Goal: Complete application form

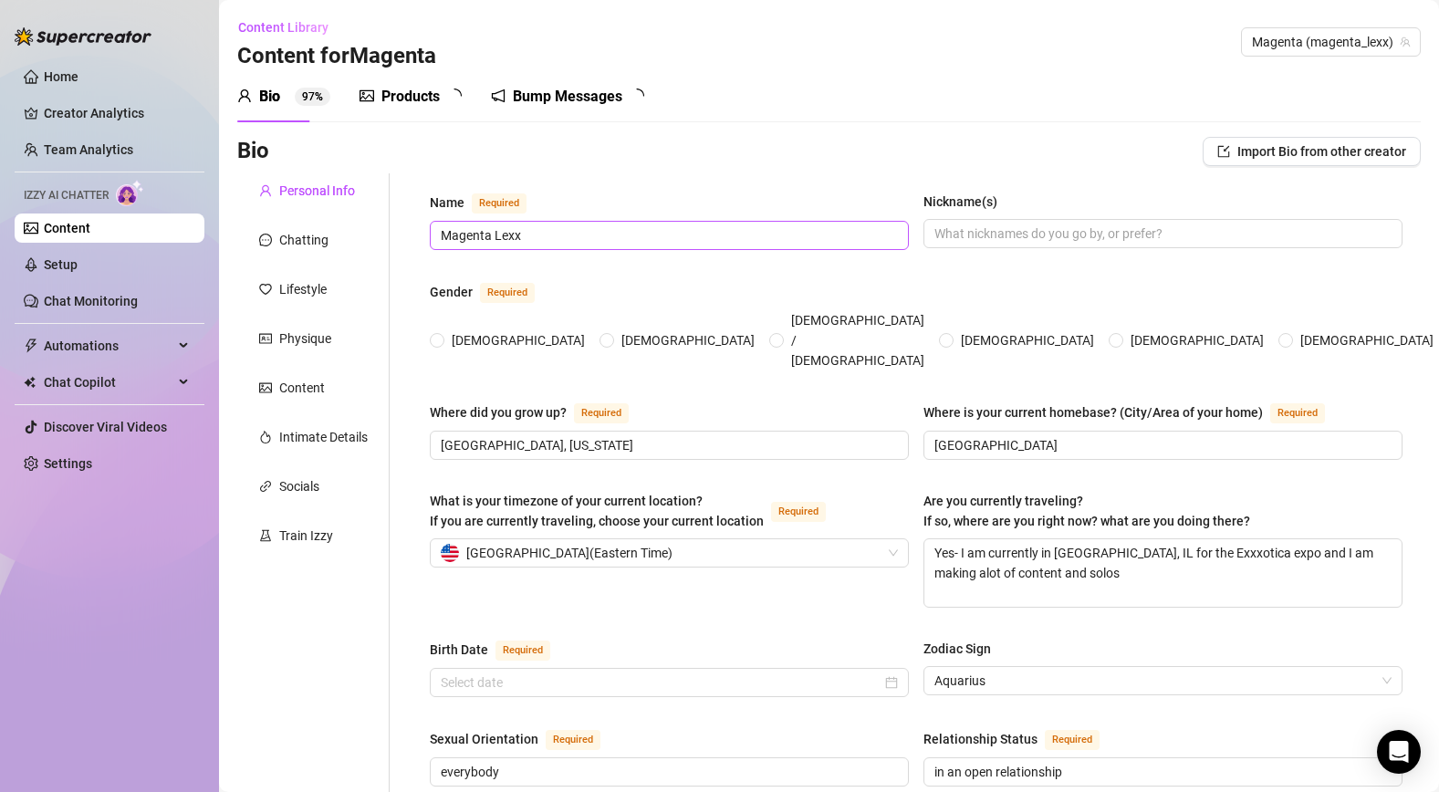
radio input "true"
type input "[DATE]"
click at [422, 101] on div "Products" at bounding box center [410, 97] width 58 height 22
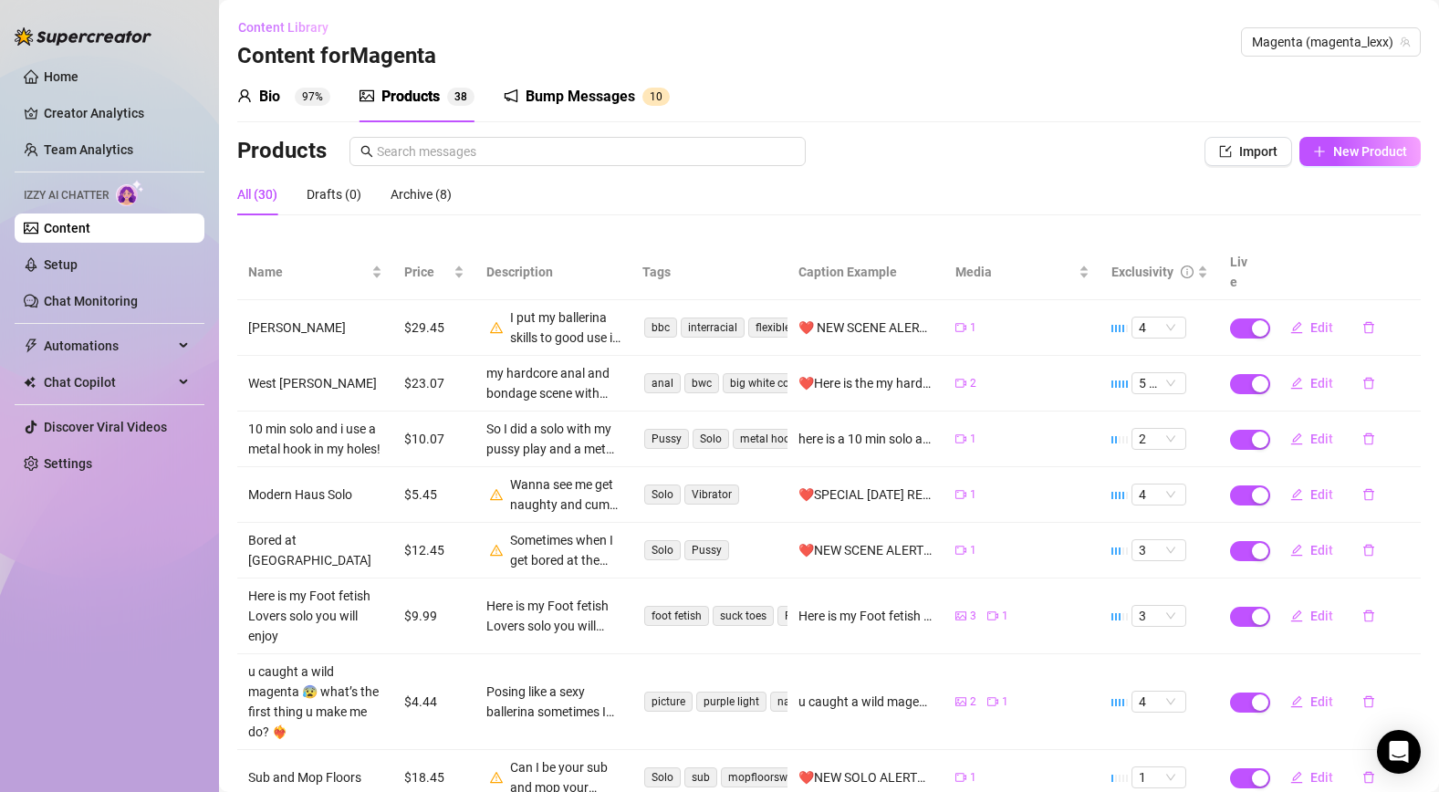
click at [280, 35] on span "Content Library" at bounding box center [283, 27] width 90 height 15
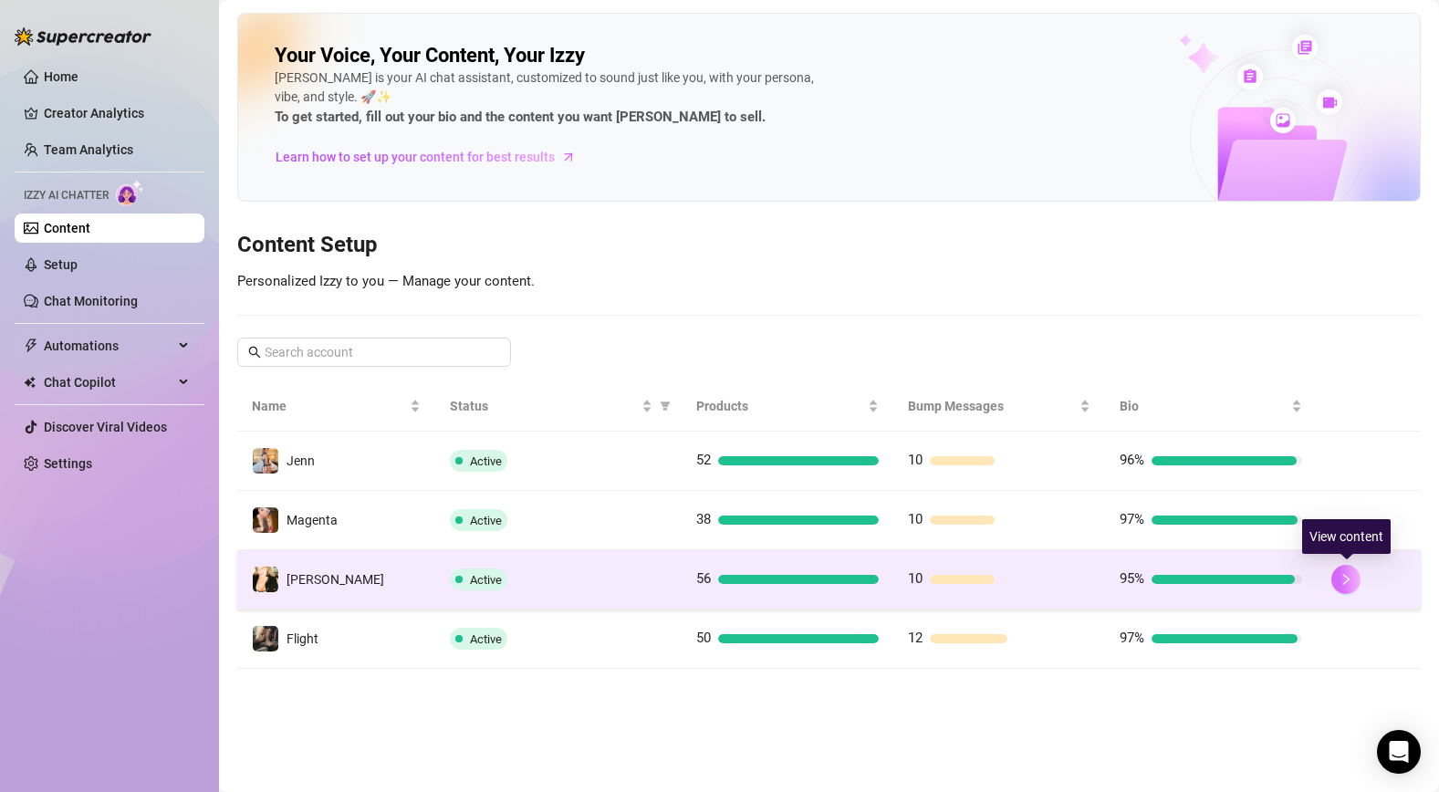
click at [1348, 573] on icon "right" at bounding box center [1345, 579] width 13 height 13
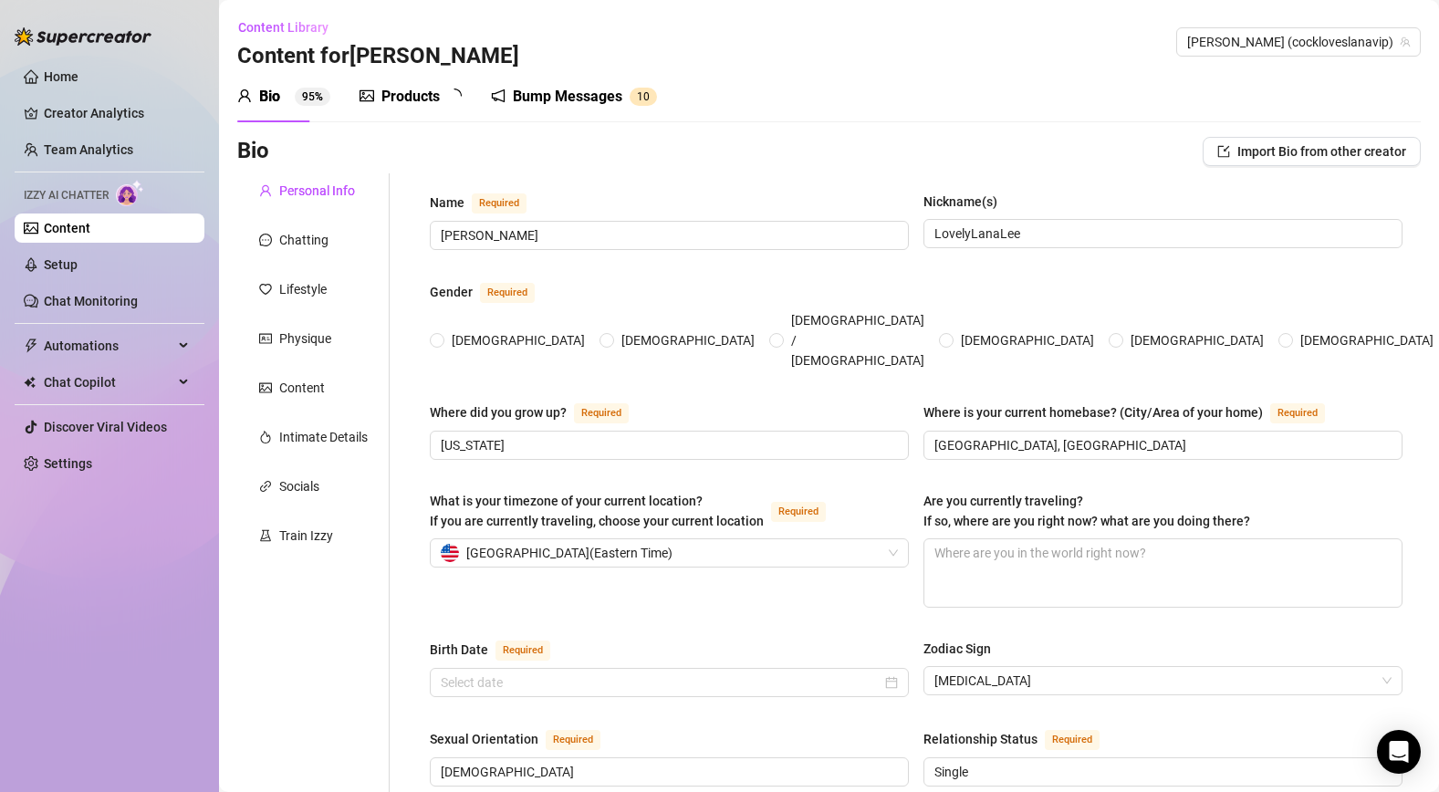
type input "[PERSON_NAME]"
type input "LovelyLanaLee"
type input "[US_STATE]"
type input "[GEOGRAPHIC_DATA], [GEOGRAPHIC_DATA]"
type input "[DEMOGRAPHIC_DATA]"
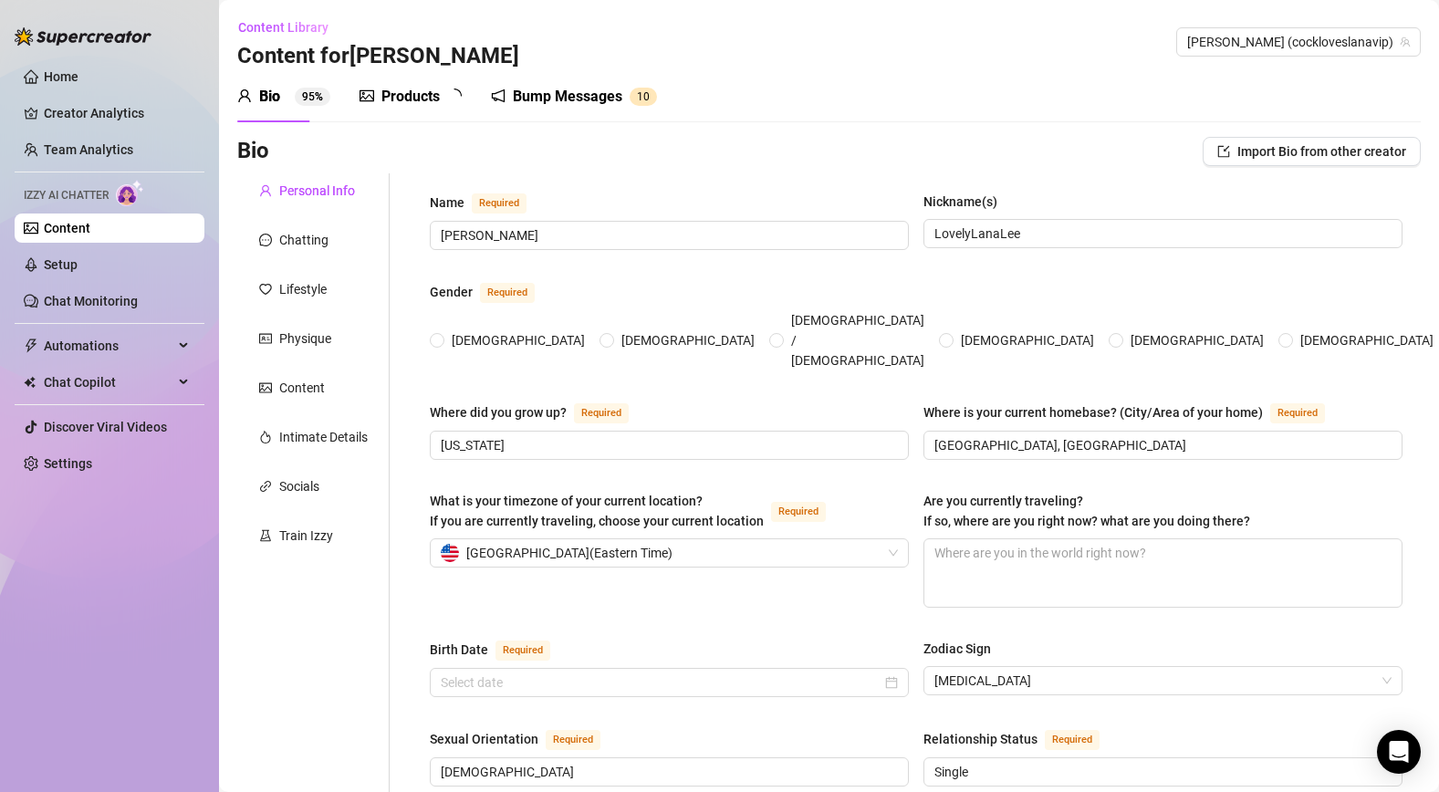
type input "Single"
type input "0"
type input "No"
type input "Adult Services"
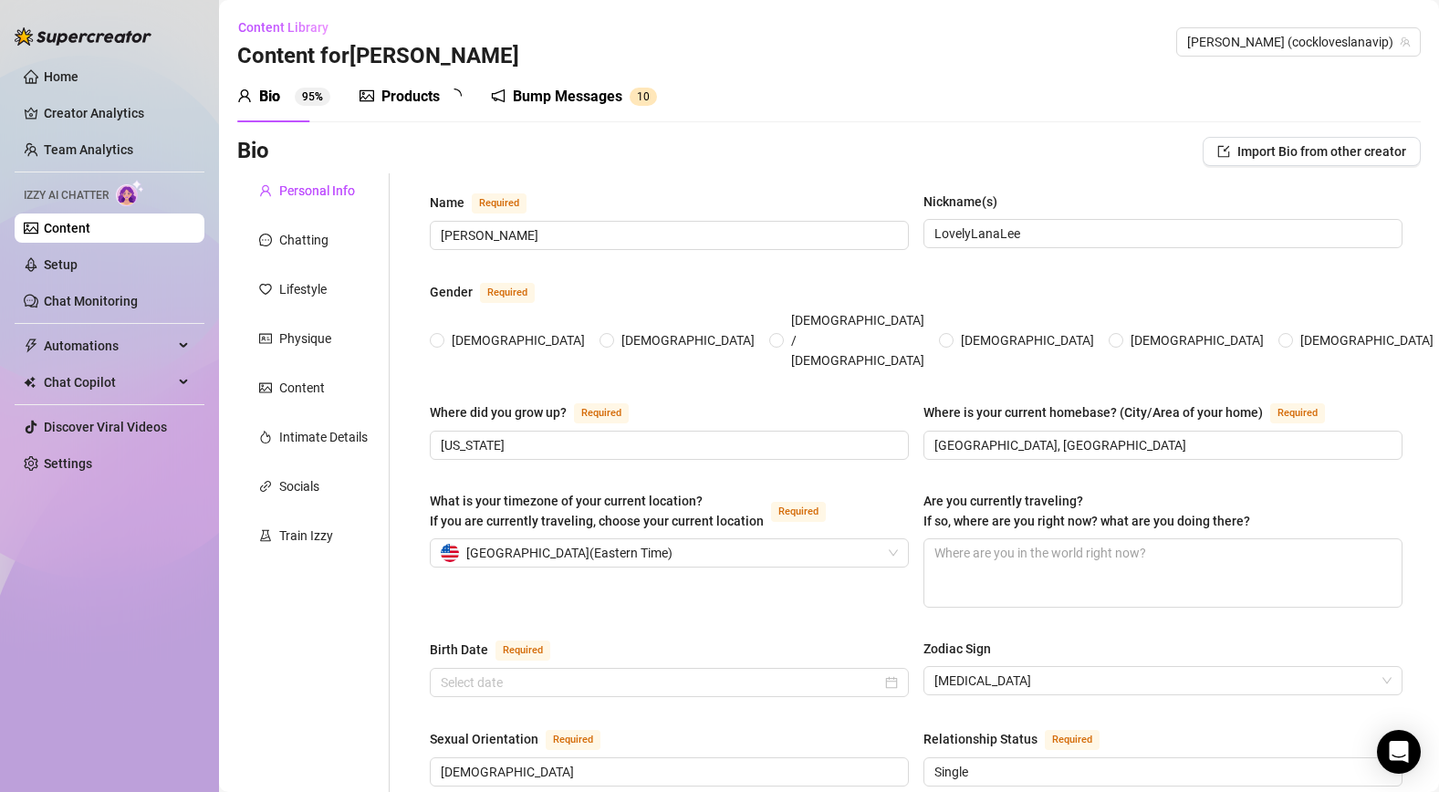
type input "Corporate Manager"
type input "College Degree"
type input "[DEMOGRAPHIC_DATA]"
type input "I think people should be free to do what they want in life"
type textarea "Travel, get to know different places and cities."
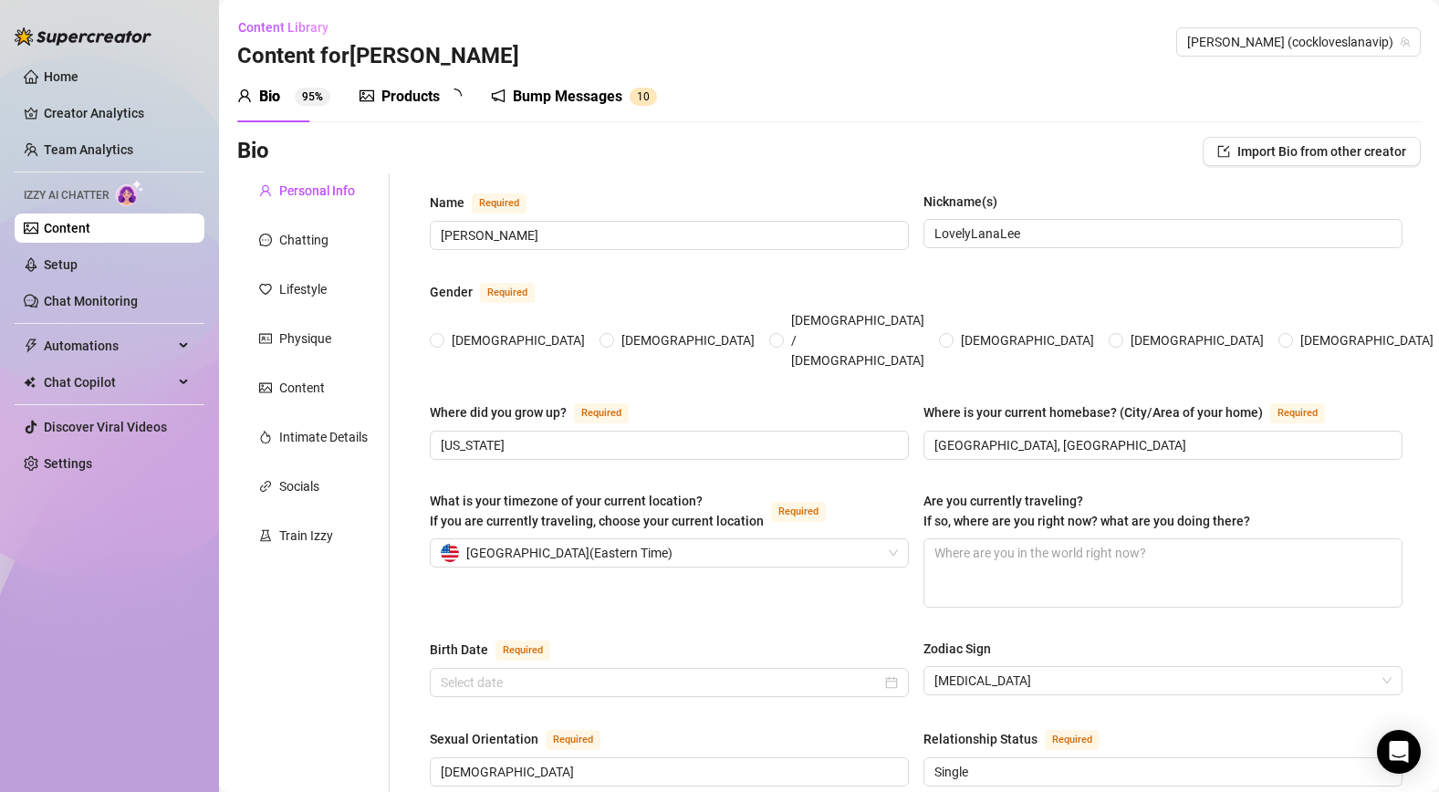
type textarea "I once fucked the basketball team and the coaches at a tournament"
type textarea "I can squirt 2-4 times in having sex with a man if the connection is right"
type textarea "I like to have sex 5 times a day if i could or 20 times per week"
radio input "true"
type input "[DATE]"
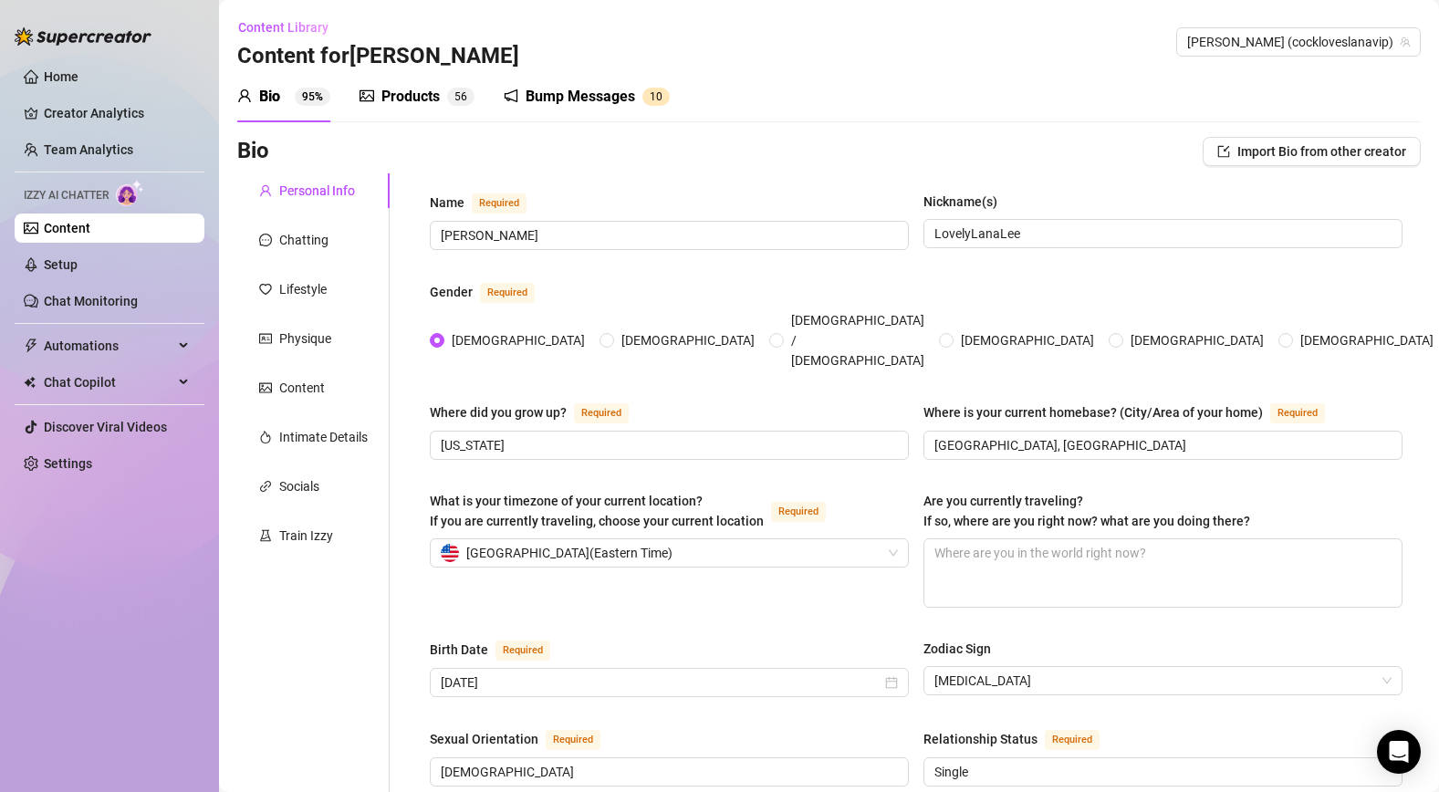
click at [398, 97] on div "Products" at bounding box center [410, 97] width 58 height 22
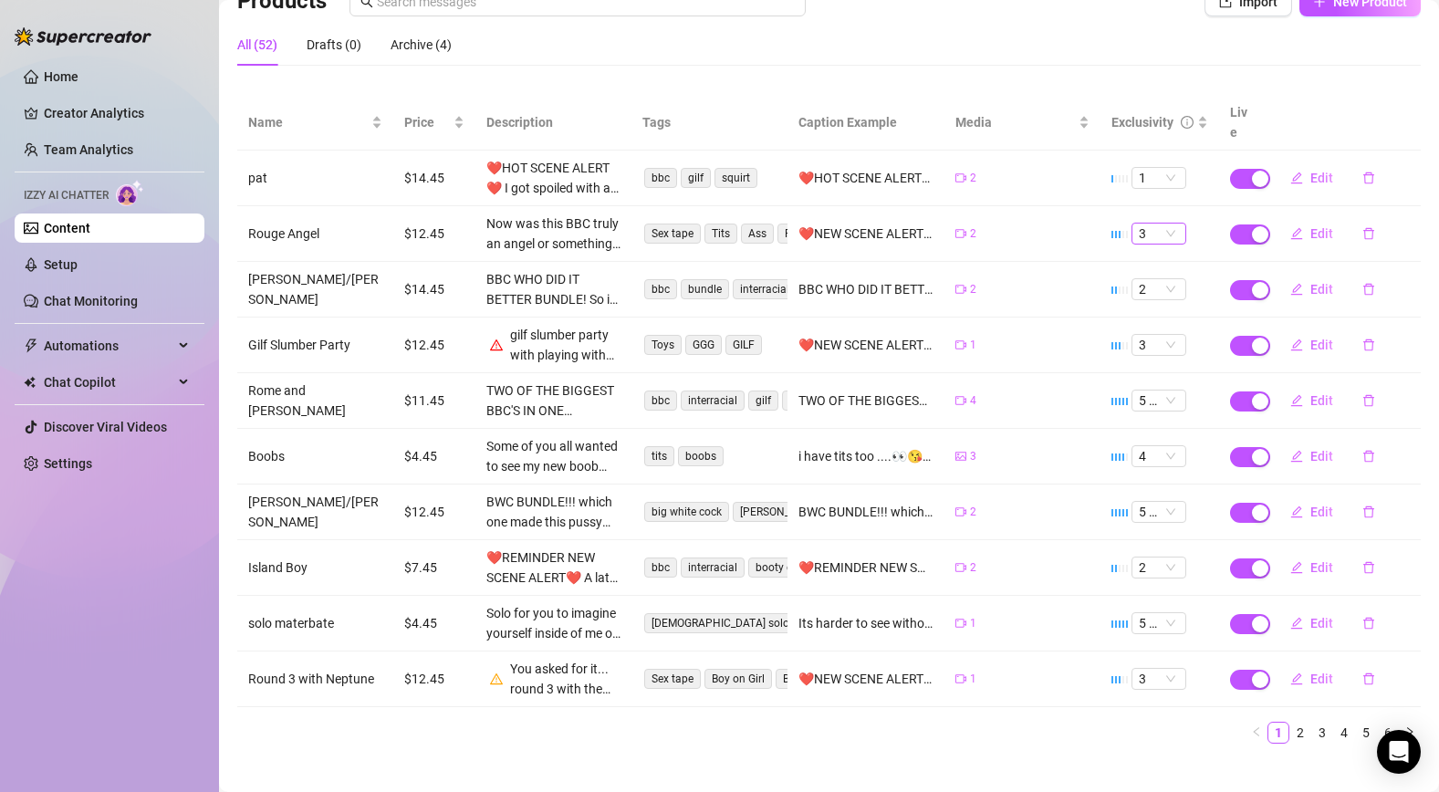
scroll to position [151, 0]
click at [1298, 722] on link "2" at bounding box center [1300, 732] width 20 height 20
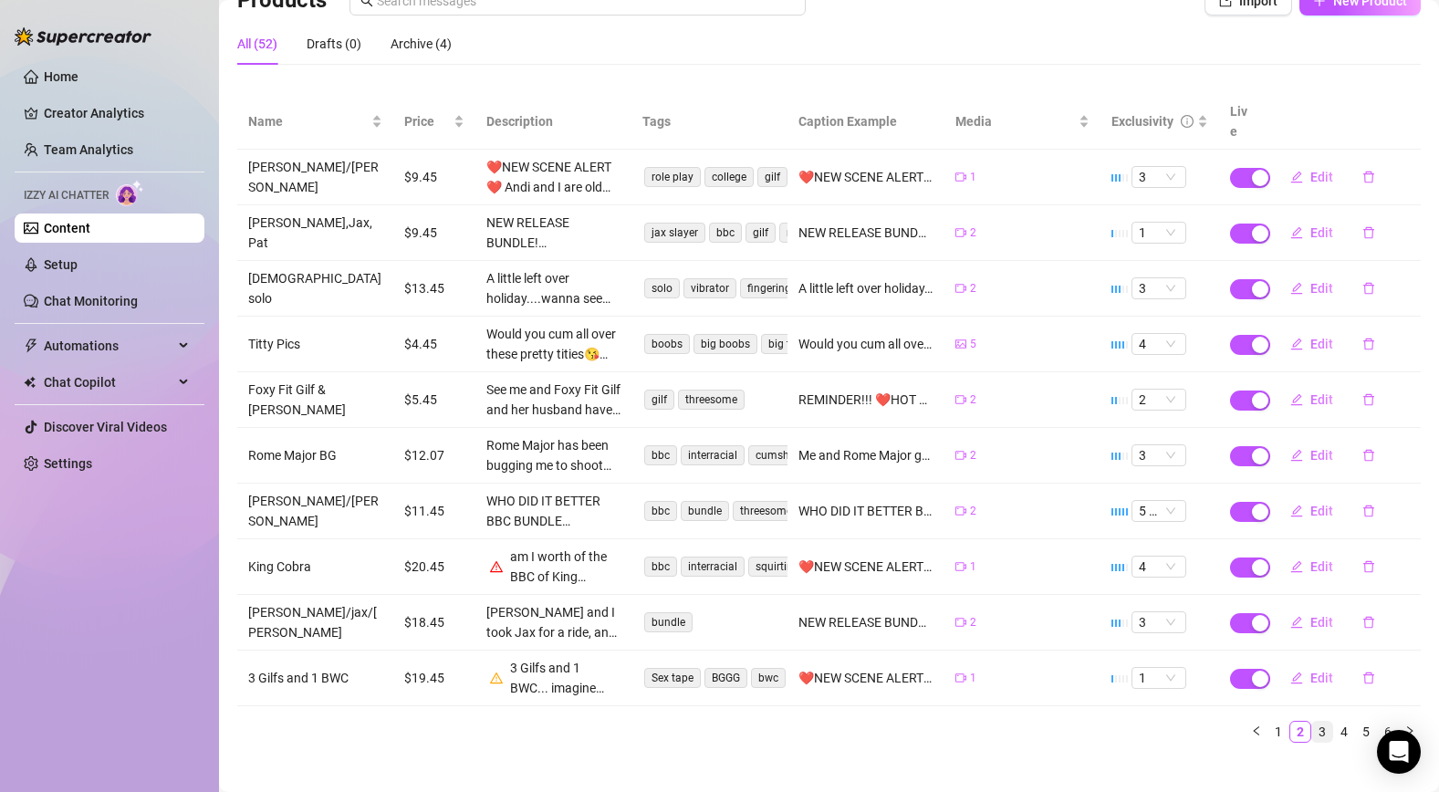
click at [1322, 722] on link "3" at bounding box center [1322, 732] width 20 height 20
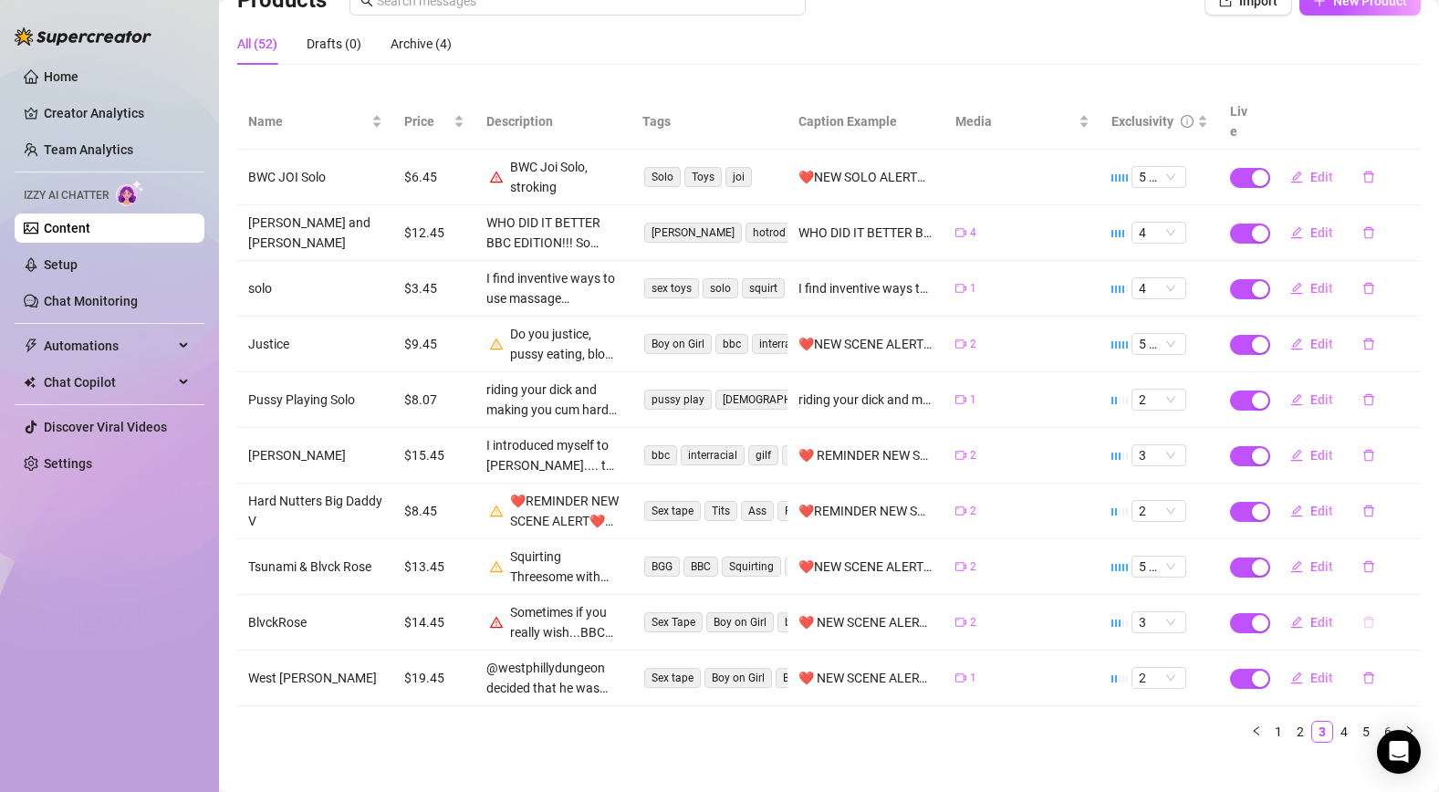
click at [1364, 616] on icon "delete" at bounding box center [1368, 622] width 13 height 13
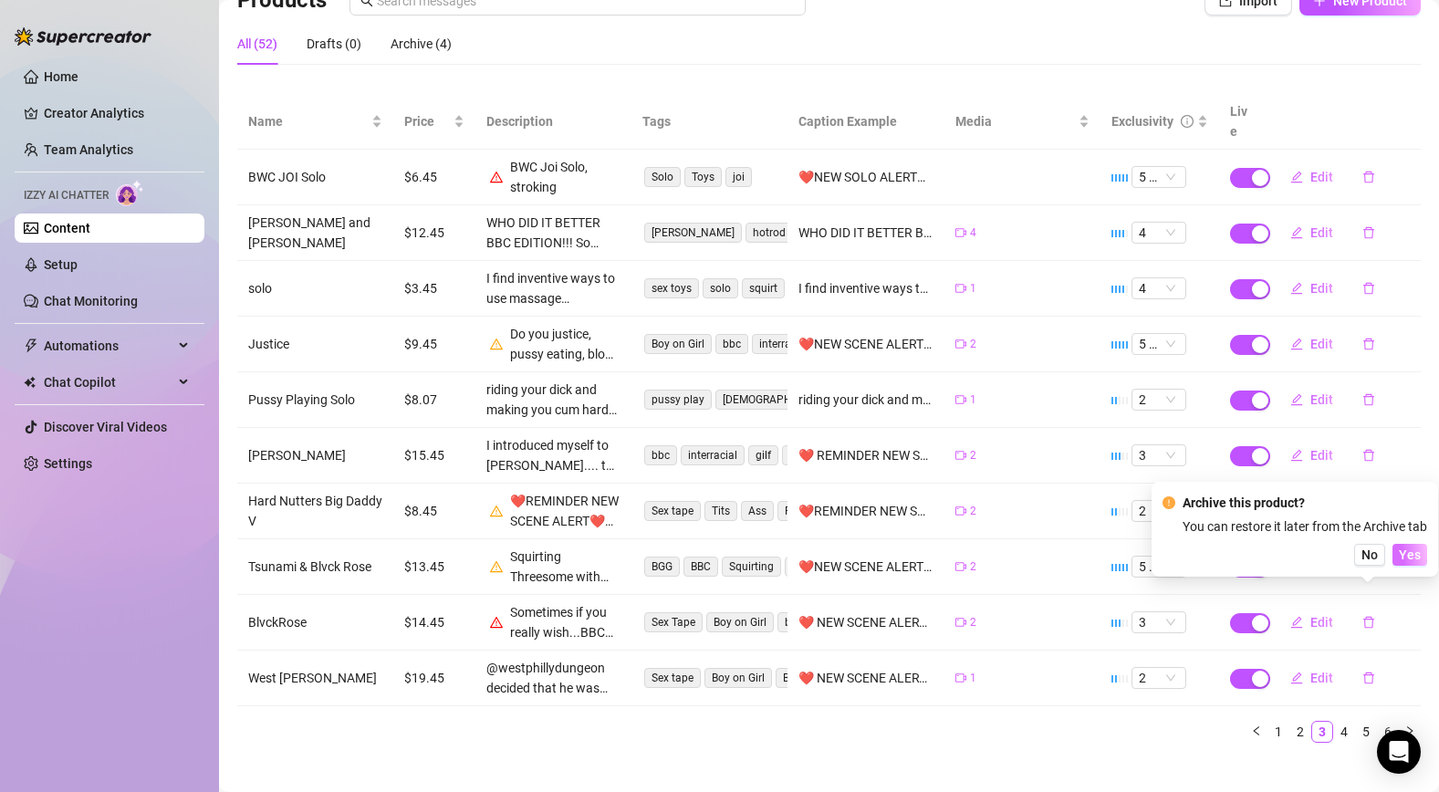
click at [1406, 556] on span "Yes" at bounding box center [1410, 554] width 22 height 15
